Goal: Information Seeking & Learning: Learn about a topic

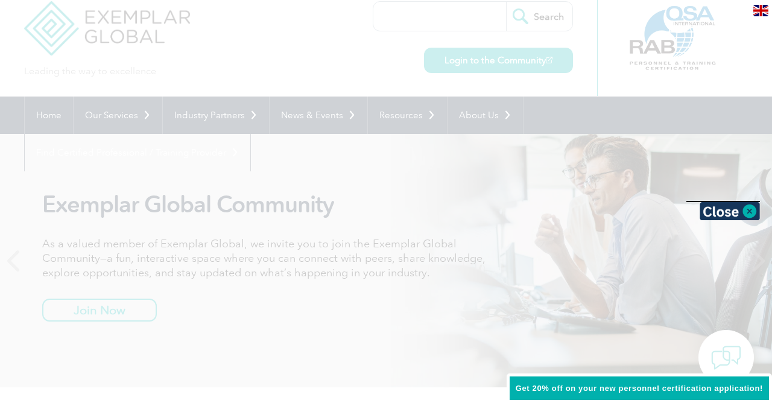
scroll to position [10, 0]
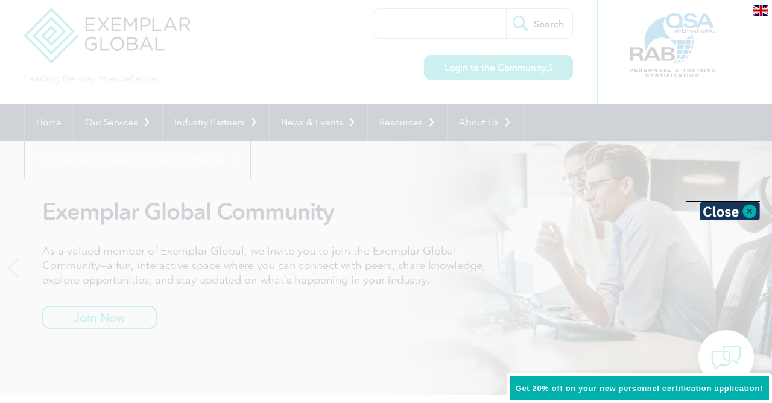
click at [417, 194] on div at bounding box center [386, 201] width 772 height 403
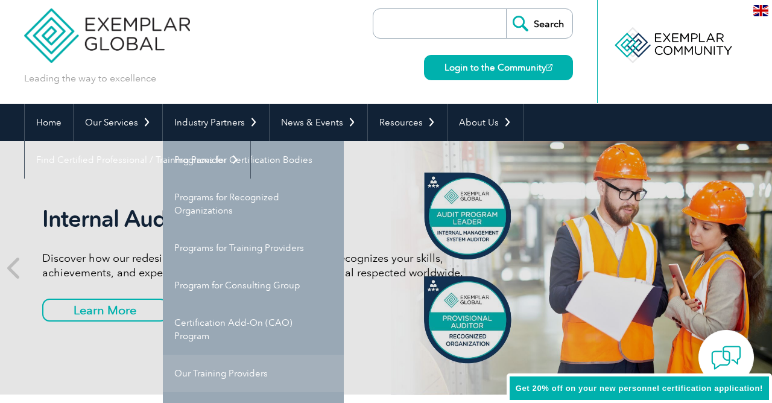
click at [248, 372] on link "Our Training Providers" at bounding box center [253, 373] width 181 height 37
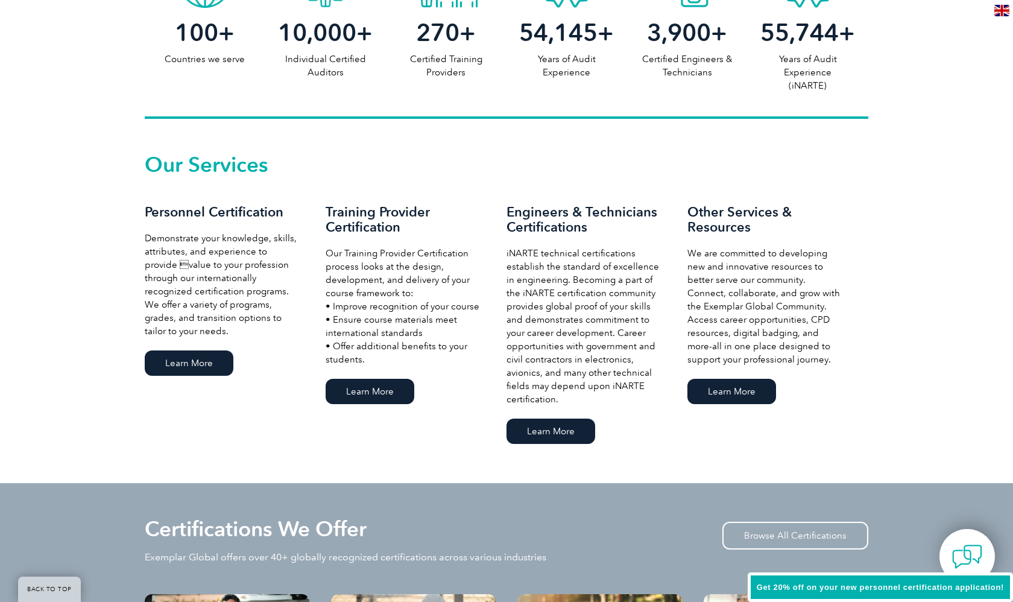
scroll to position [715, 0]
click at [378, 393] on link "Learn More" at bounding box center [370, 391] width 89 height 25
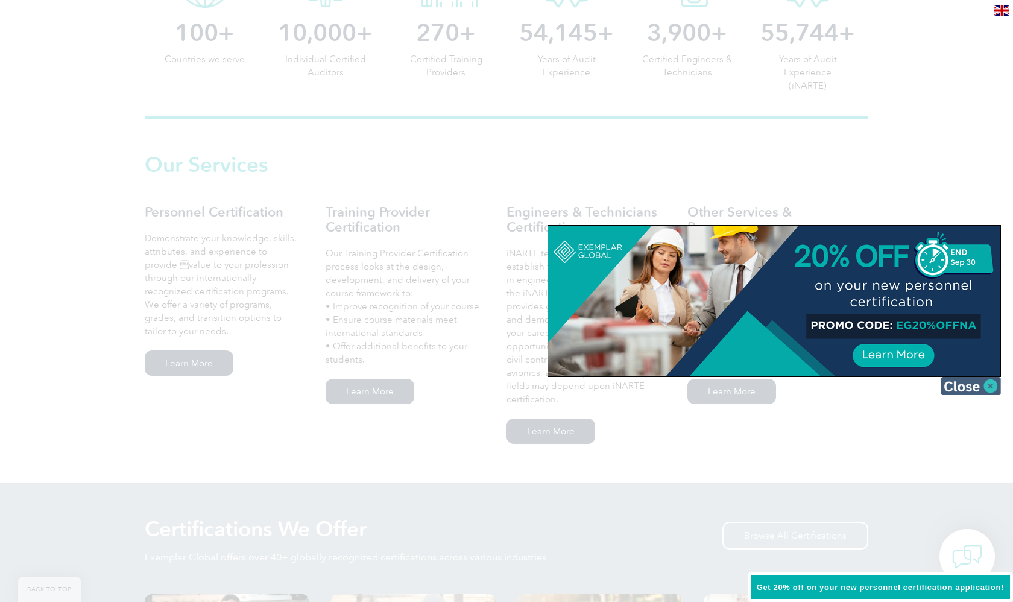
click at [990, 390] on img at bounding box center [971, 386] width 60 height 18
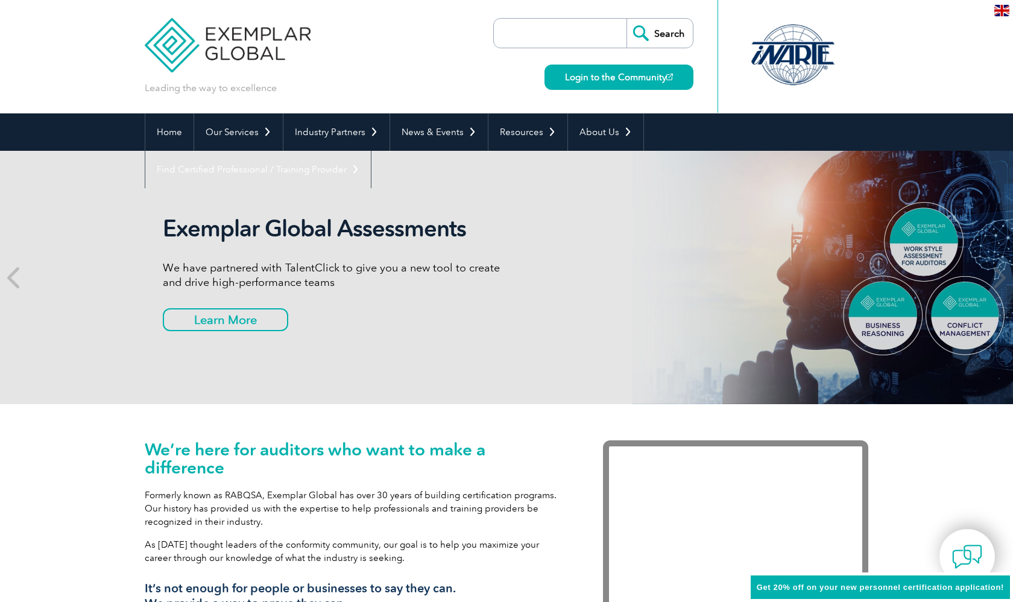
scroll to position [0, 0]
